Goal: Communication & Community: Share content

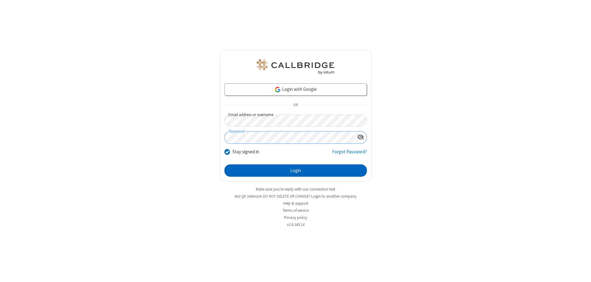
click at [295, 171] on button "Login" at bounding box center [295, 170] width 142 height 12
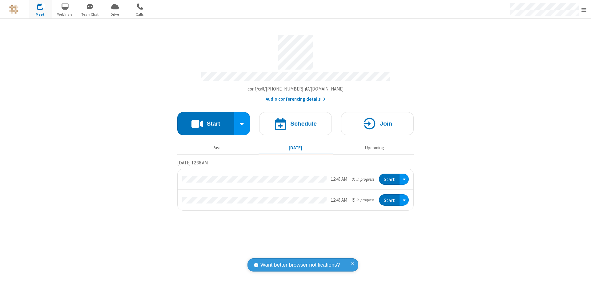
click at [206, 121] on button "Start" at bounding box center [205, 123] width 57 height 23
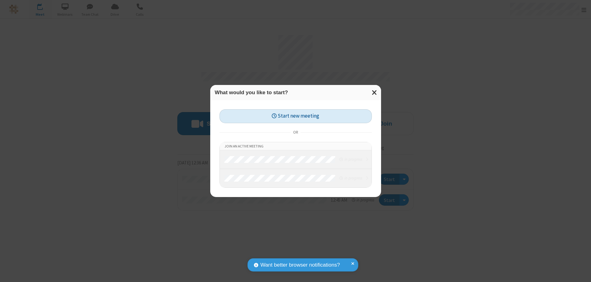
click at [295, 116] on button "Start new meeting" at bounding box center [295, 116] width 152 height 14
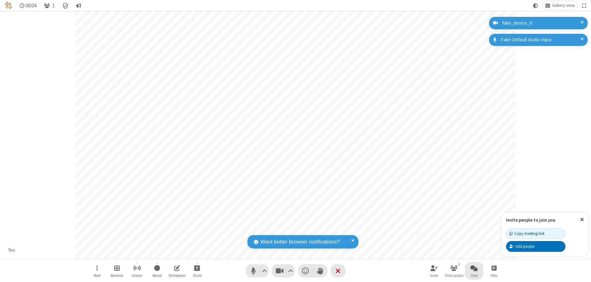
click at [474, 268] on span "Open chat" at bounding box center [473, 268] width 7 height 8
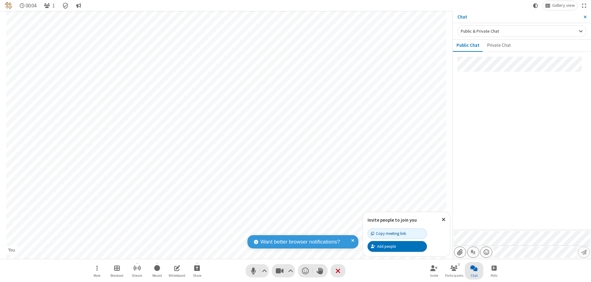
type input "C:\fakepath\doc_test.docx"
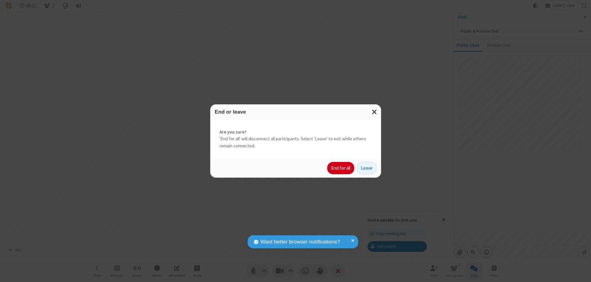
click at [341, 168] on button "End for all" at bounding box center [340, 168] width 27 height 12
